Goal: Complete application form

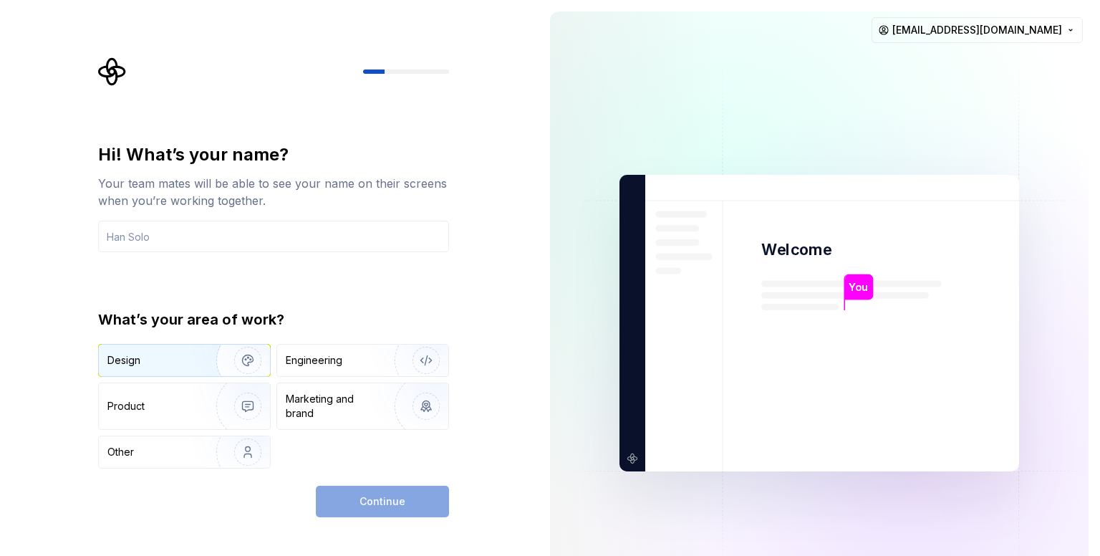
click at [219, 362] on img "button" at bounding box center [239, 360] width 92 height 96
type button "Design"
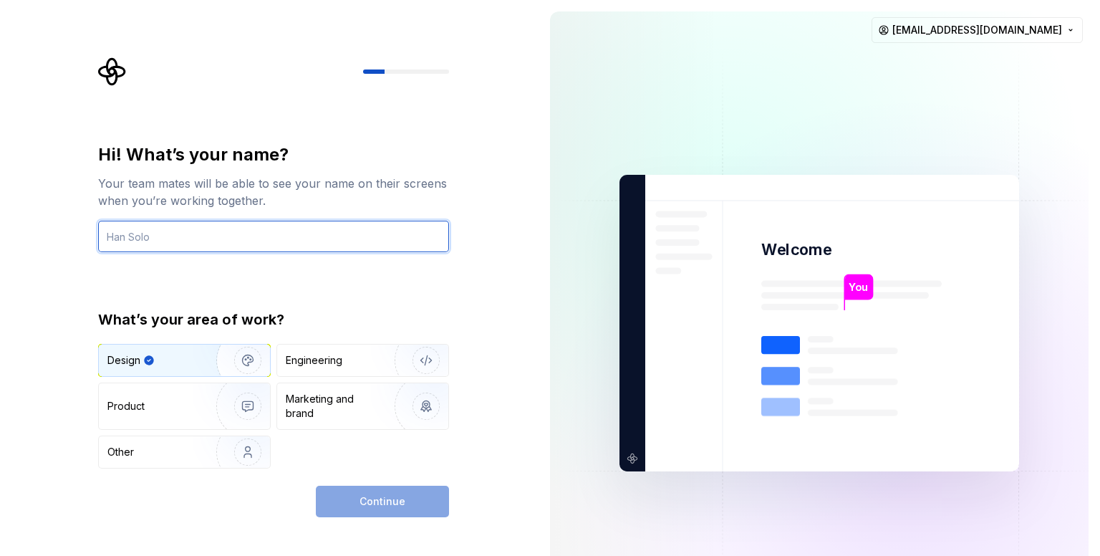
click at [273, 246] on input "text" at bounding box center [273, 237] width 351 height 32
type input "A"
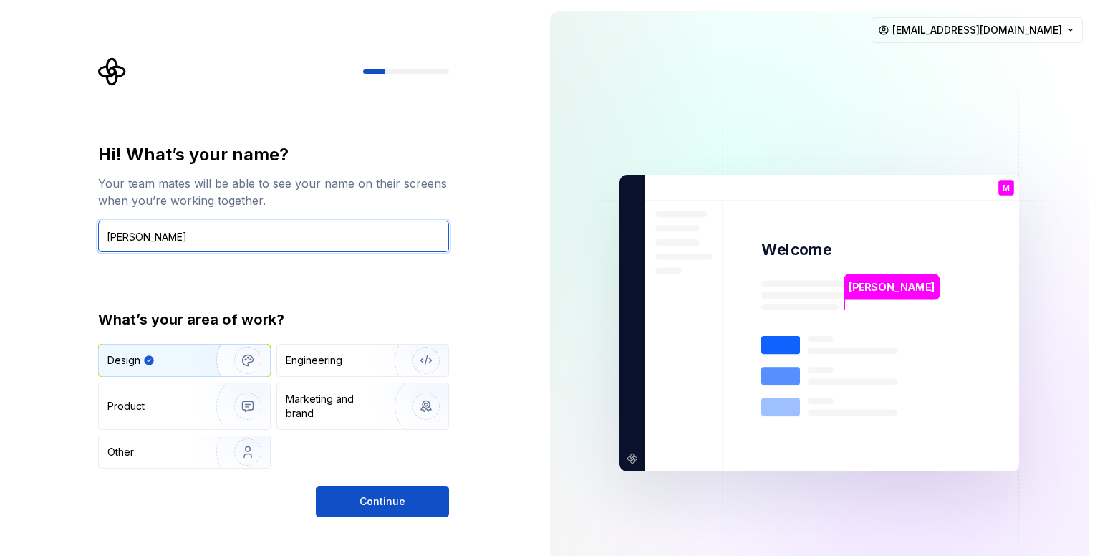
type input "[PERSON_NAME]"
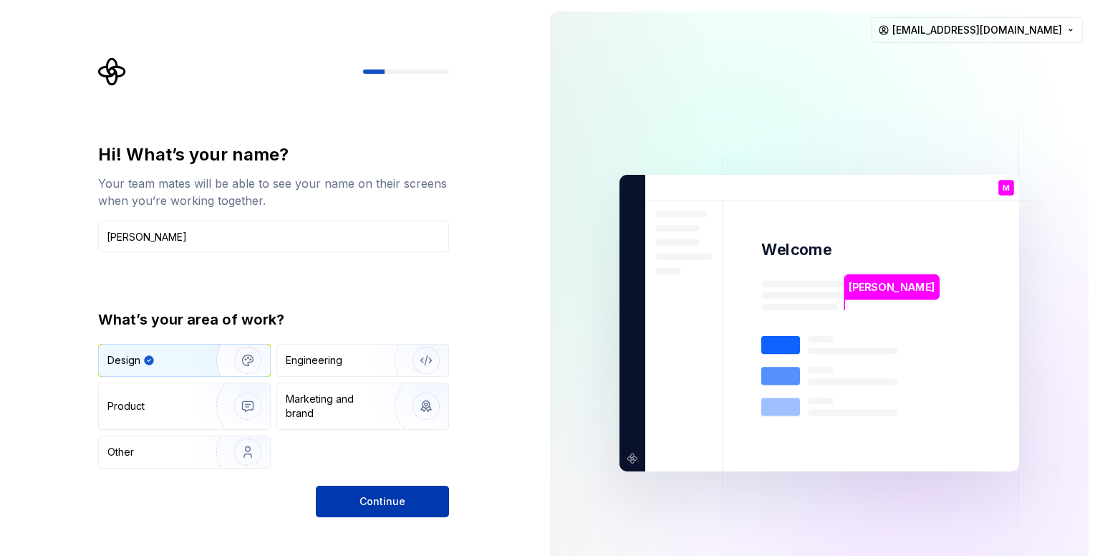
click at [400, 495] on span "Continue" at bounding box center [382, 501] width 46 height 14
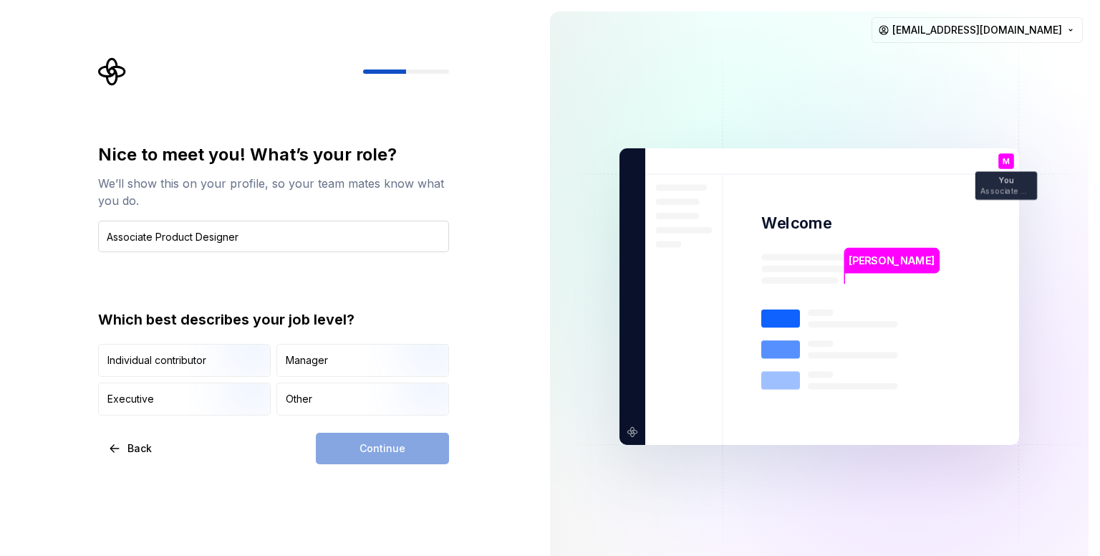
click at [120, 235] on input "Associate Product Designer" at bounding box center [273, 237] width 351 height 32
type input "Associate Product Designer"
click at [407, 216] on div "Nice to meet you! What’s your role? We’ll show this on your profile, so your te…" at bounding box center [273, 197] width 351 height 109
click at [397, 233] on input "Associate Product Designer" at bounding box center [273, 237] width 351 height 32
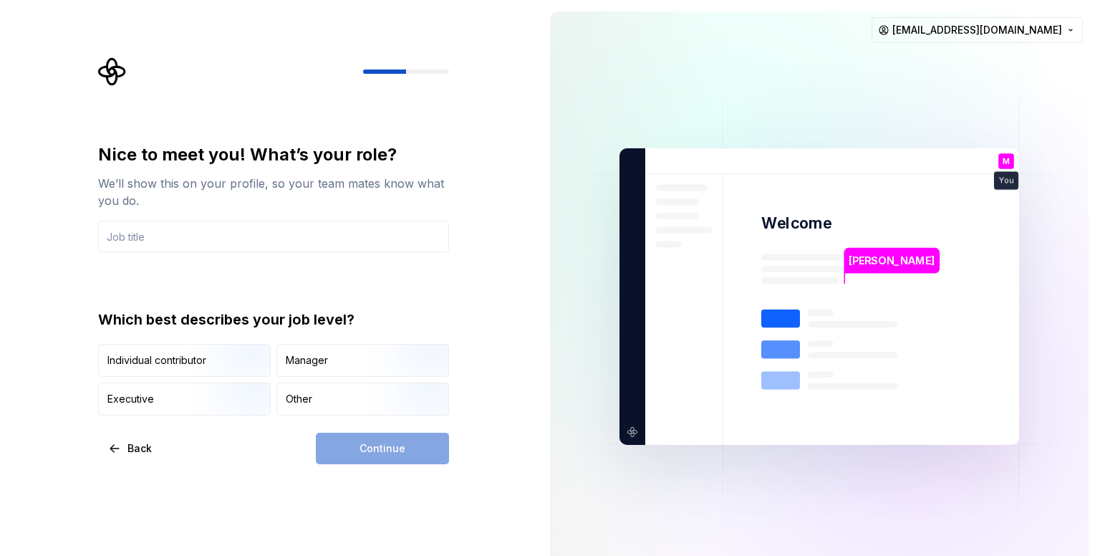
click at [326, 268] on div "Nice to meet you! What’s your role? We’ll show this on your profile, so your te…" at bounding box center [273, 279] width 351 height 272
click at [312, 229] on input "text" at bounding box center [273, 237] width 351 height 32
type input "UI/UX Designer Intern"
click at [281, 386] on div "Other" at bounding box center [362, 399] width 171 height 32
click at [152, 232] on input "text" at bounding box center [273, 237] width 351 height 32
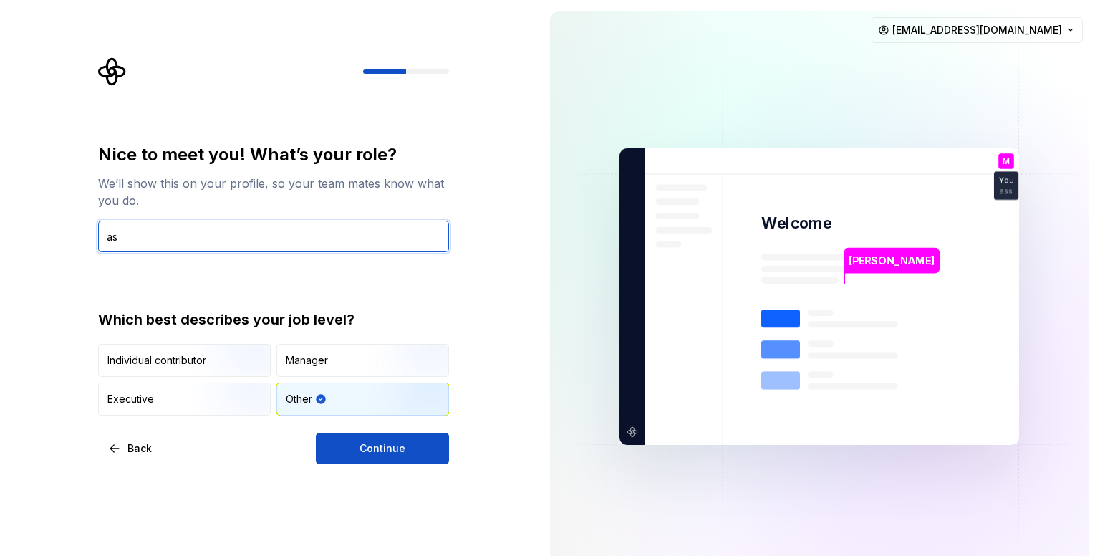
type input "a"
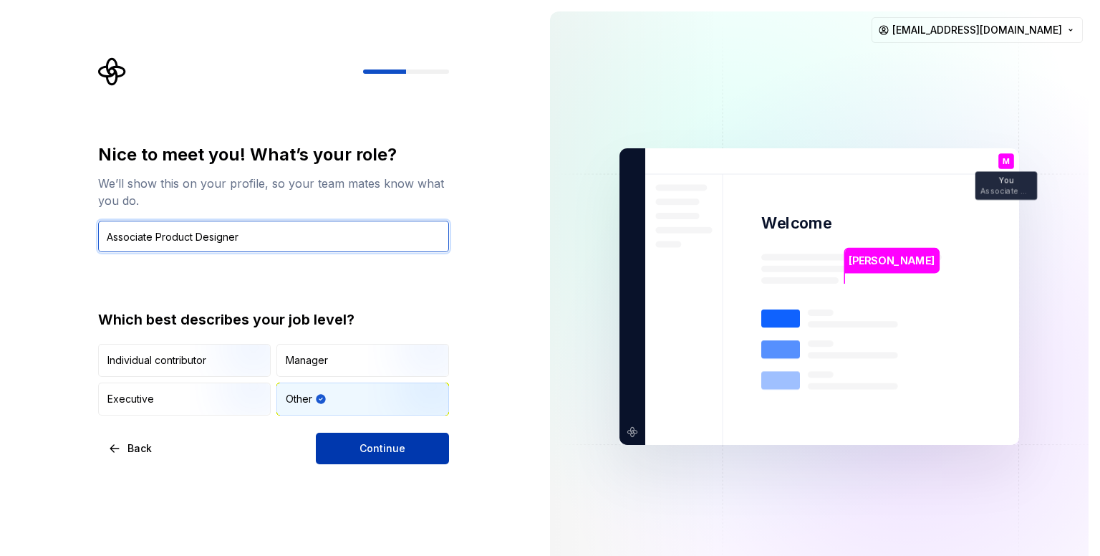
type input "Associate Product Designer"
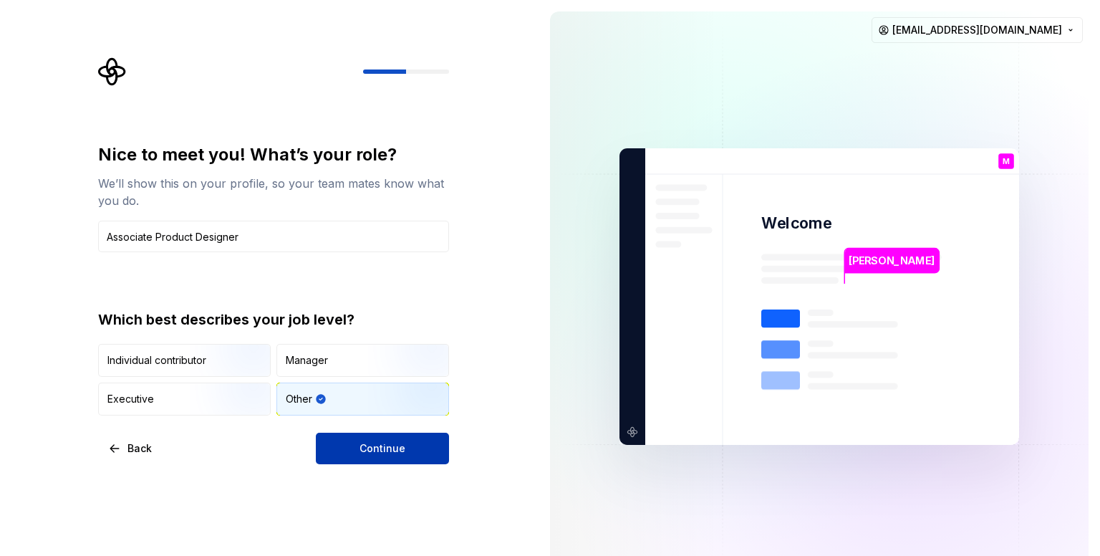
click at [350, 437] on button "Continue" at bounding box center [382, 448] width 133 height 32
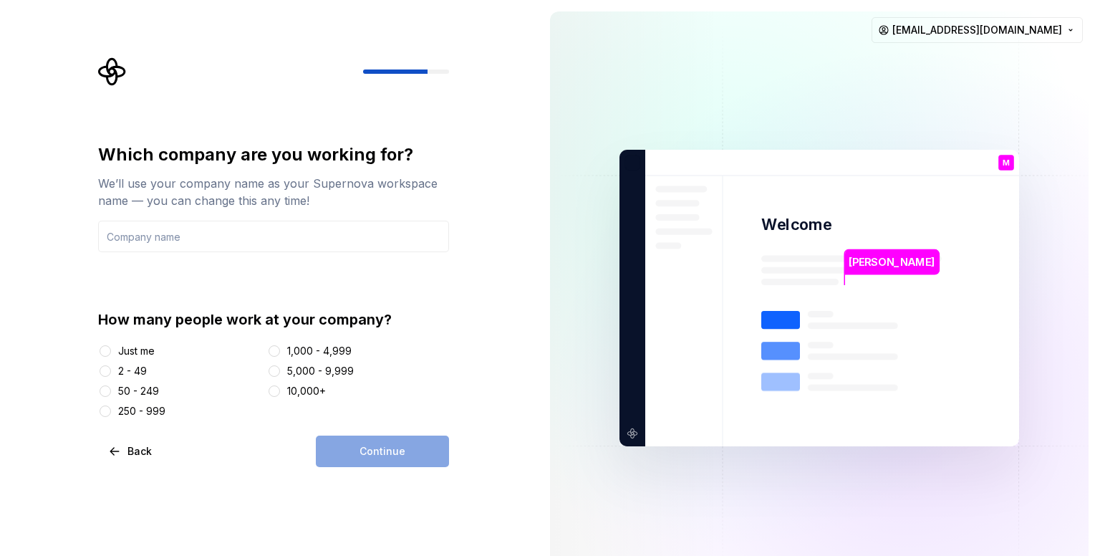
click at [146, 389] on div "50 - 249" at bounding box center [138, 391] width 41 height 14
click at [111, 389] on button "50 - 249" at bounding box center [105, 390] width 11 height 11
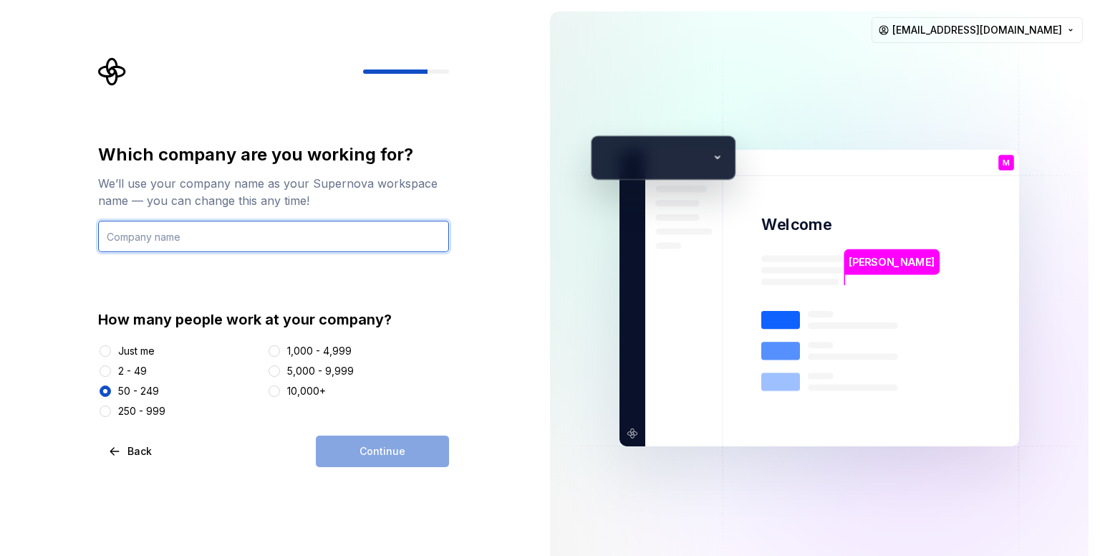
click at [155, 244] on input "text" at bounding box center [273, 237] width 351 height 32
